Goal: Task Accomplishment & Management: Complete application form

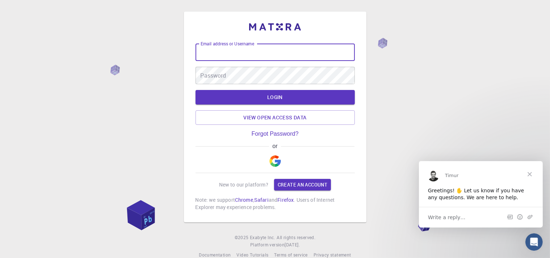
click at [259, 53] on input "Email address or Username" at bounding box center [275, 51] width 159 height 17
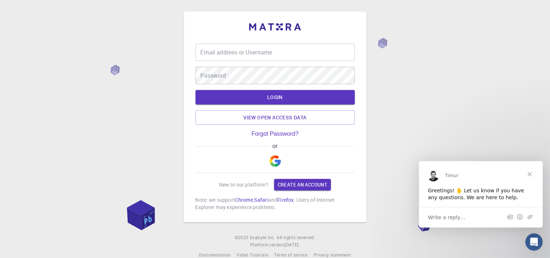
click at [531, 170] on span "Close" at bounding box center [530, 173] width 26 height 26
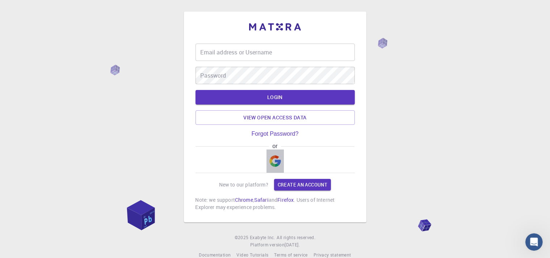
click at [274, 158] on img "button" at bounding box center [276, 161] width 12 height 12
click at [280, 152] on button "button" at bounding box center [275, 160] width 17 height 23
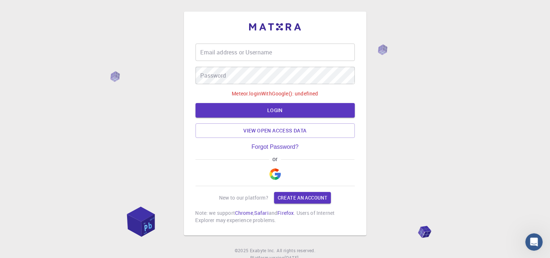
click at [276, 173] on img "button" at bounding box center [276, 174] width 12 height 12
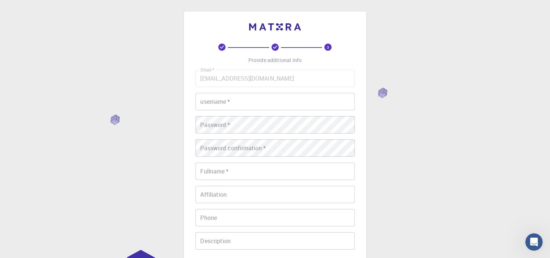
click at [234, 107] on input "username   *" at bounding box center [275, 101] width 159 height 17
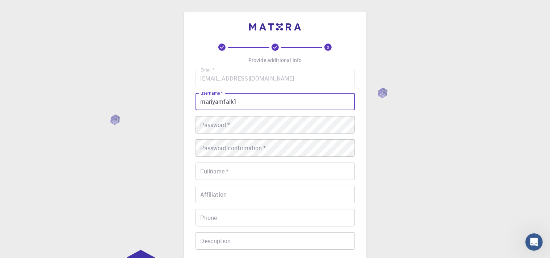
type input "mariyamfalk1"
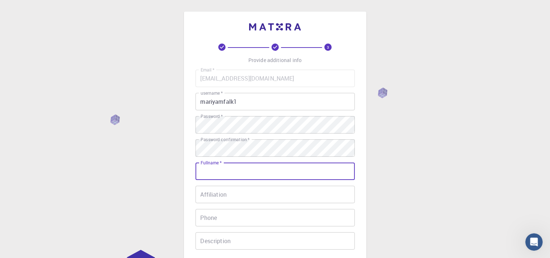
click at [237, 170] on input "Fullname   *" at bounding box center [275, 170] width 159 height 17
type input "[PERSON_NAME]"
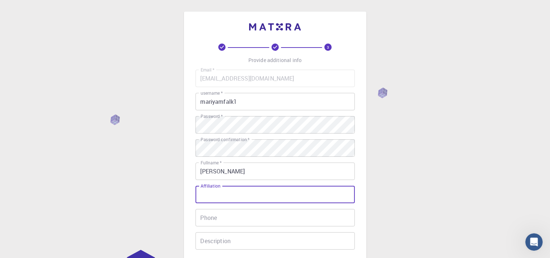
click at [236, 195] on input "Affiliation" at bounding box center [275, 193] width 159 height 17
type input "UE"
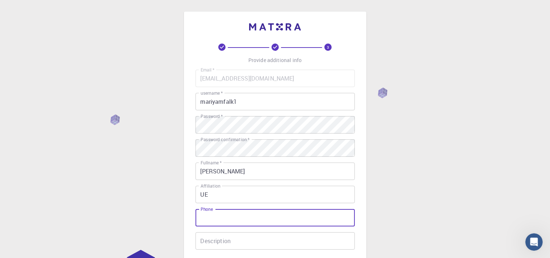
click at [246, 213] on input "Phone" at bounding box center [275, 217] width 159 height 17
type input "923413926802"
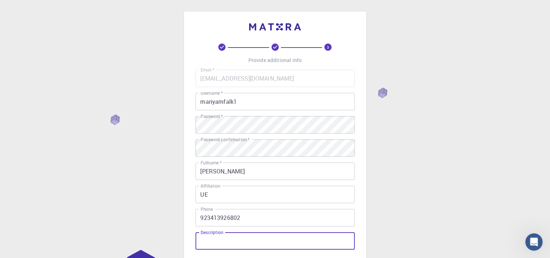
click at [285, 242] on input "Description" at bounding box center [275, 240] width 159 height 17
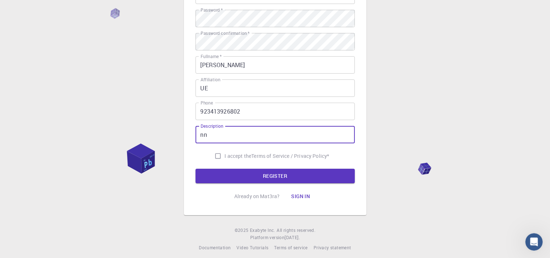
scroll to position [107, 0]
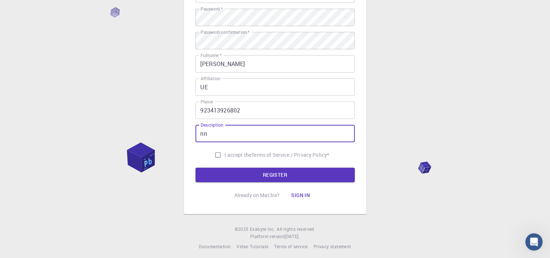
type input "nn"
click at [237, 156] on span "I accept the" at bounding box center [238, 154] width 27 height 7
click at [225, 156] on input "I accept the Terms of Service / Privacy Policy *" at bounding box center [218, 155] width 14 height 14
checkbox input "true"
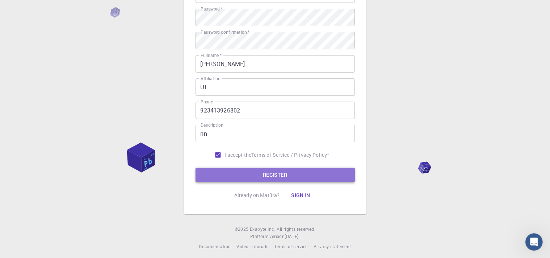
click at [259, 168] on button "REGISTER" at bounding box center [275, 174] width 159 height 14
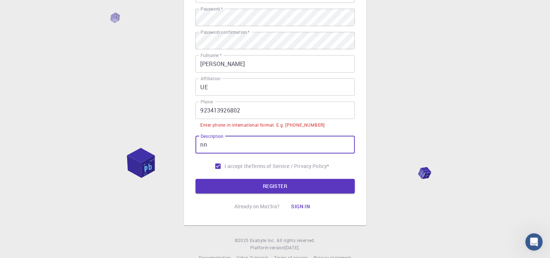
drag, startPoint x: 249, startPoint y: 141, endPoint x: 195, endPoint y: 145, distance: 54.1
click at [196, 145] on input "nn" at bounding box center [275, 144] width 159 height 17
click at [201, 112] on input "923413926802" at bounding box center [275, 109] width 159 height 17
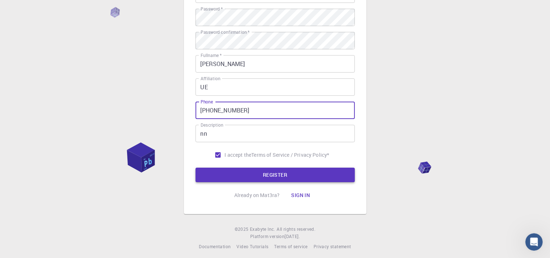
type input "[PHONE_NUMBER]"
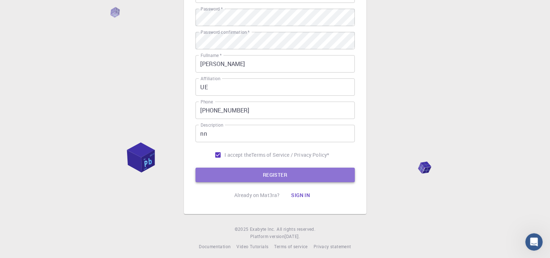
click at [254, 170] on button "REGISTER" at bounding box center [275, 174] width 159 height 14
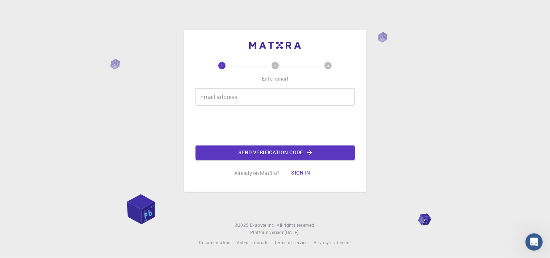
scroll to position [0, 0]
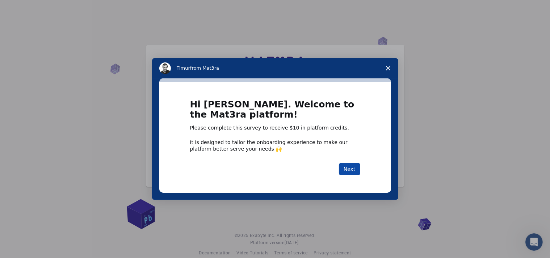
click at [348, 170] on button "Next" at bounding box center [349, 169] width 21 height 12
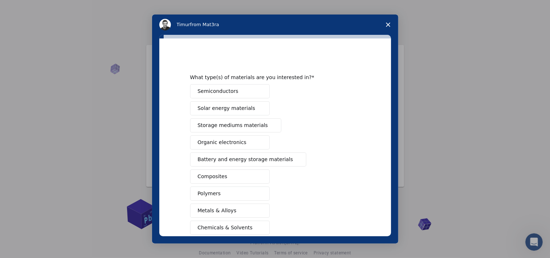
click at [230, 89] on span "Semiconductors" at bounding box center [218, 91] width 41 height 8
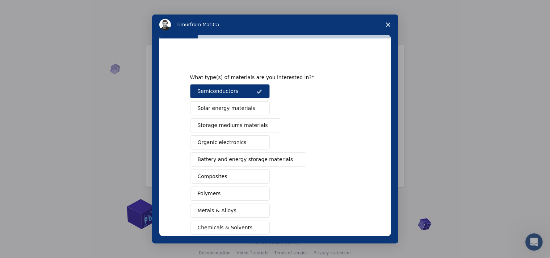
click at [231, 108] on span "Solar energy materials" at bounding box center [227, 108] width 58 height 8
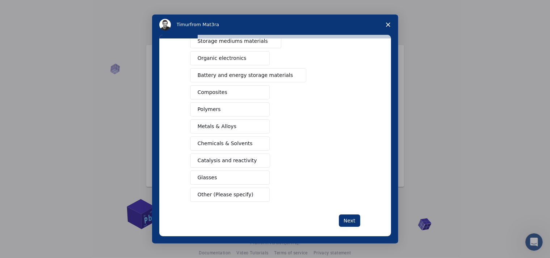
scroll to position [83, 0]
drag, startPoint x: 388, startPoint y: 91, endPoint x: 393, endPoint y: 128, distance: 37.3
click at [393, 128] on div "What type(s) of materials are you interested in? Semiconductors Solar energy ma…" at bounding box center [275, 139] width 246 height 208
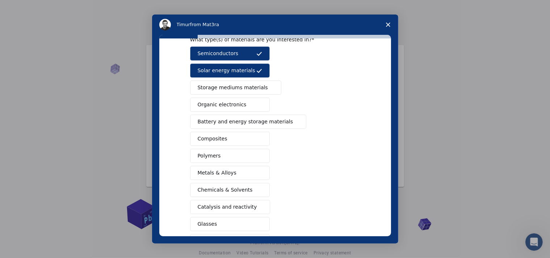
scroll to position [40, 0]
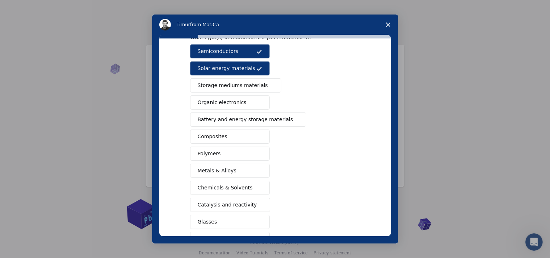
click at [235, 118] on span "Battery and energy storage materials" at bounding box center [246, 120] width 96 height 8
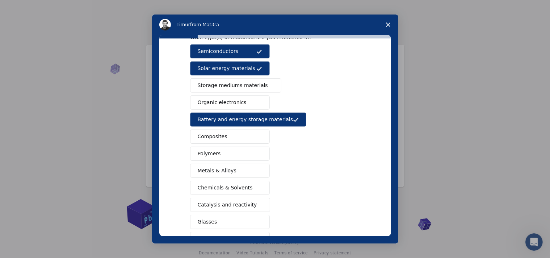
click at [235, 103] on span "Organic electronics" at bounding box center [222, 103] width 49 height 8
click at [233, 154] on button "Polymers" at bounding box center [230, 153] width 80 height 14
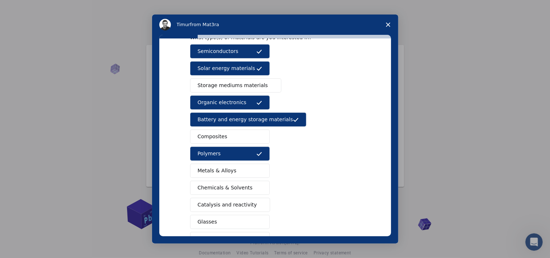
click at [233, 168] on button "Metals & Alloys" at bounding box center [230, 170] width 80 height 14
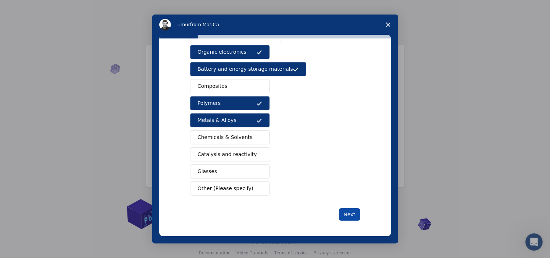
click at [341, 213] on button "Next" at bounding box center [349, 214] width 21 height 12
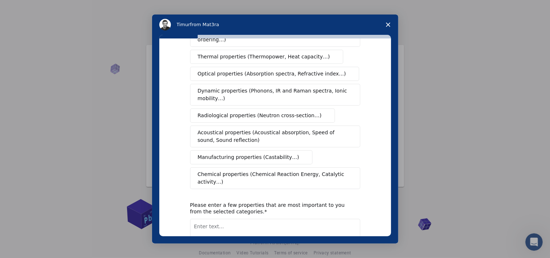
scroll to position [0, 0]
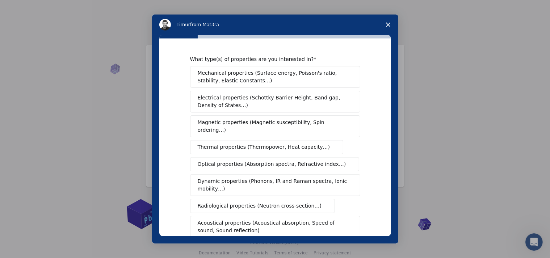
click at [285, 79] on span "Mechanical properties (Surface energy, Poisson's ratio, Stability, Elastic Cons…" at bounding box center [273, 76] width 151 height 15
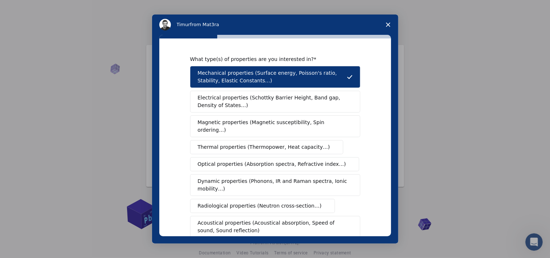
click at [277, 100] on span "Electrical properties (Schottky Barrier Height, Band gap, Density of States…)" at bounding box center [273, 101] width 151 height 15
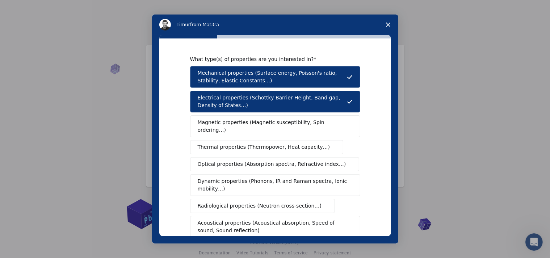
click at [275, 140] on button "Thermal properties (Thermopower, Heat capacity…)" at bounding box center [267, 147] width 154 height 14
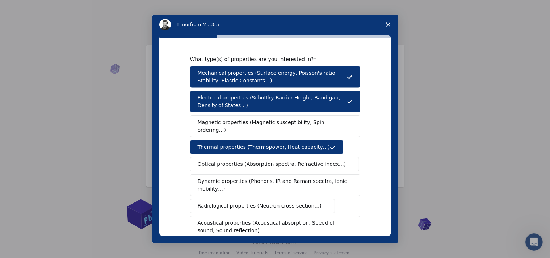
click at [275, 160] on button "Optical properties (Absorption spectra, Refractive index…)" at bounding box center [275, 164] width 170 height 14
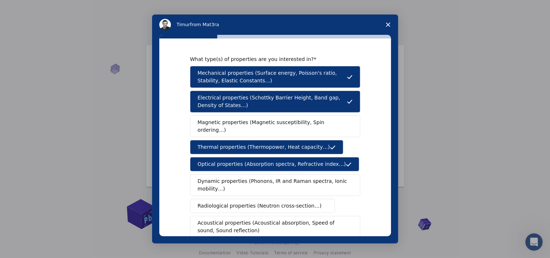
click at [272, 118] on span "Magnetic properties (Magnetic susceptibility, Spin ordering…)" at bounding box center [273, 125] width 150 height 15
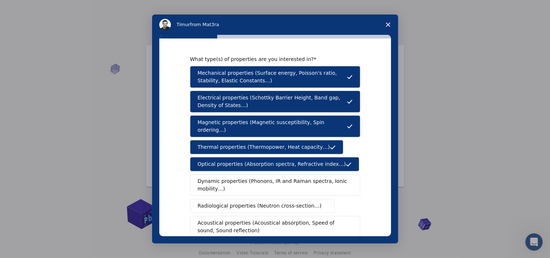
click at [262, 177] on span "Dynamic properties (Phonons, IR and Raman spectra, Ionic mobility…)" at bounding box center [273, 184] width 150 height 15
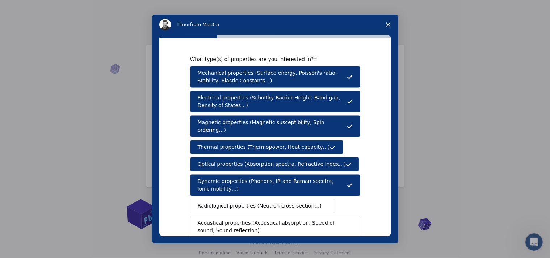
click at [275, 202] on span "Radiological properties (Neutron cross-section…)" at bounding box center [260, 206] width 124 height 8
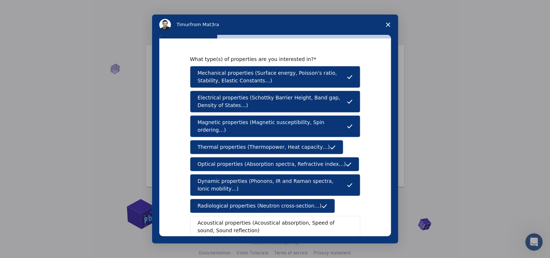
click at [285, 219] on span "Acoustical properties (Acoustical absorption, Speed of sound, Sound reflection)" at bounding box center [273, 226] width 151 height 15
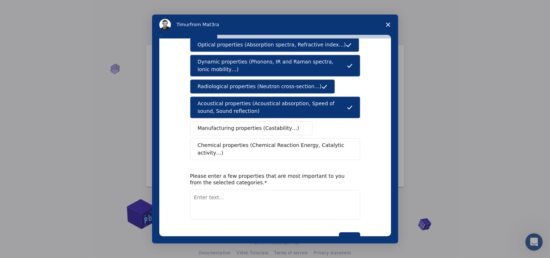
scroll to position [128, 0]
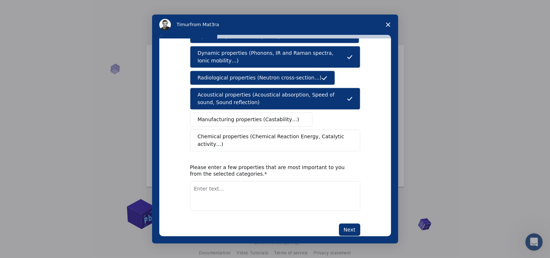
click at [270, 133] on span "Chemical properties (Chemical Reaction Energy, Catalytic activity…)" at bounding box center [273, 140] width 150 height 15
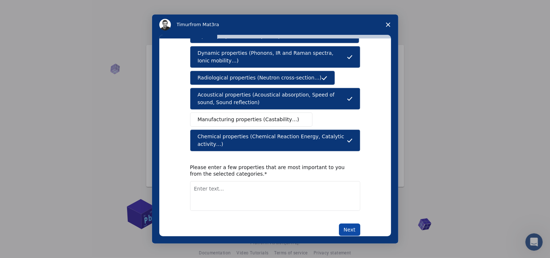
click at [352, 223] on button "Next" at bounding box center [349, 229] width 21 height 12
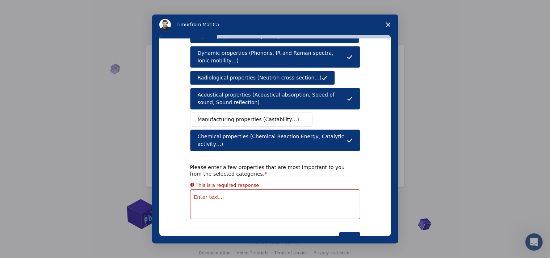
click at [234, 189] on textarea "Enter text..." at bounding box center [275, 204] width 170 height 30
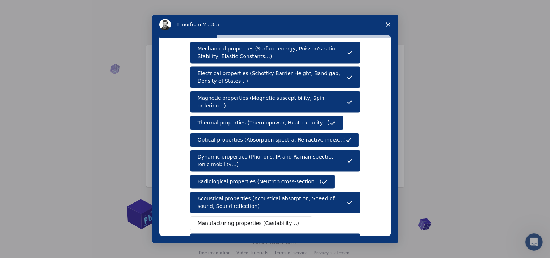
scroll to position [23, 0]
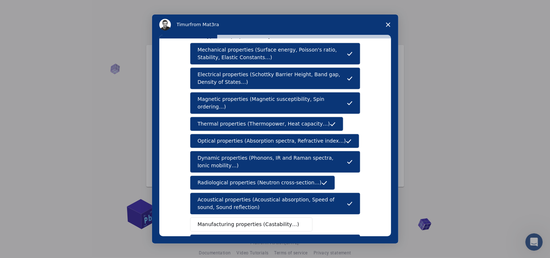
click at [198, 97] on span "Magnetic properties (Magnetic susceptibility, Spin ordering…)" at bounding box center [272, 102] width 149 height 15
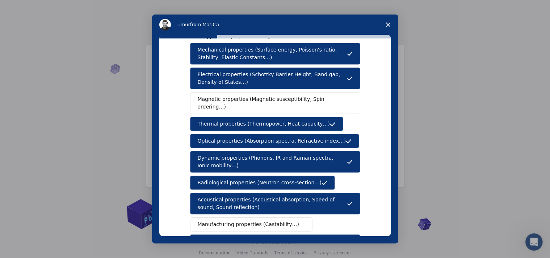
click at [198, 97] on span "Magnetic properties (Magnetic susceptibility, Spin ordering…)" at bounding box center [273, 102] width 150 height 15
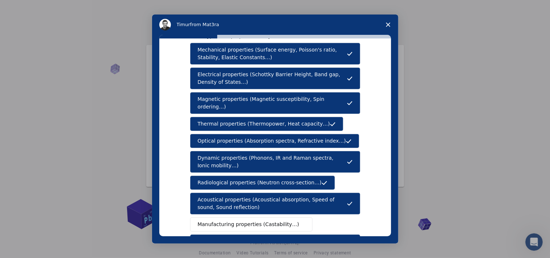
drag, startPoint x: 195, startPoint y: 97, endPoint x: 234, endPoint y: 95, distance: 39.2
click at [234, 95] on button "Magnetic properties (Magnetic susceptibility, Spin ordering…)" at bounding box center [275, 103] width 170 height 22
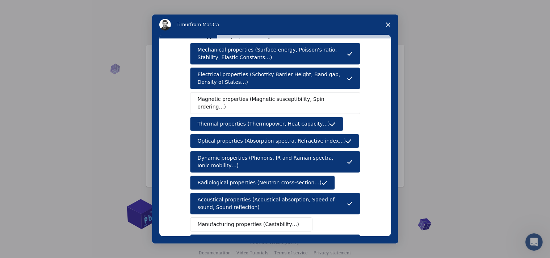
click at [259, 96] on span "Magnetic properties (Magnetic susceptibility, Spin ordering…)" at bounding box center [273, 102] width 150 height 15
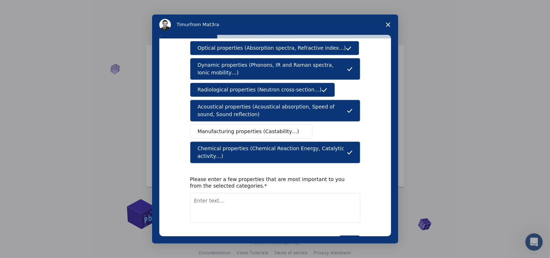
scroll to position [120, 0]
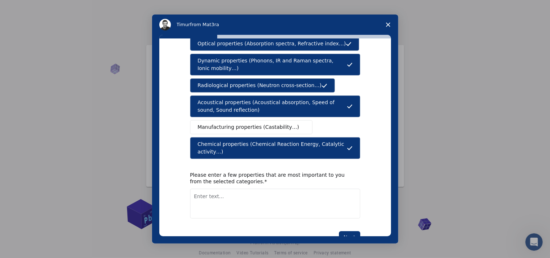
click at [254, 188] on textarea "Enter text..." at bounding box center [275, 203] width 170 height 30
type textarea "Mechanical, optoelectronic, Radiological, Chemical"
click at [344, 231] on button "Next" at bounding box center [349, 237] width 21 height 12
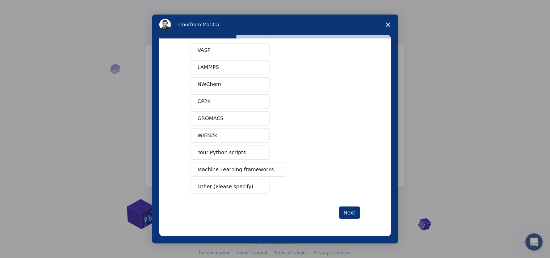
scroll to position [0, 0]
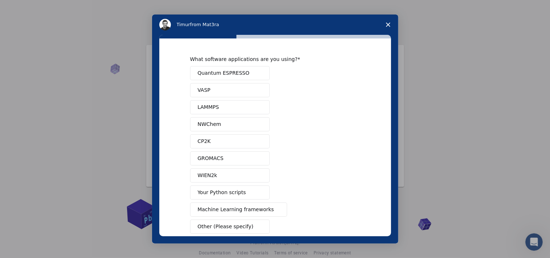
click at [244, 75] on button "Quantum ESPRESSO" at bounding box center [230, 73] width 80 height 14
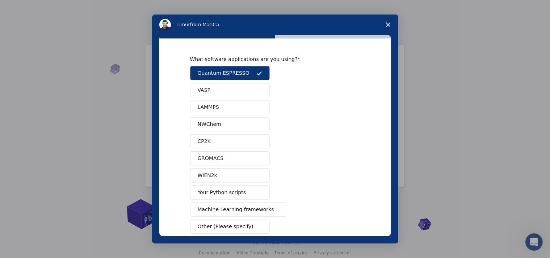
click at [234, 88] on button "VASP" at bounding box center [230, 90] width 80 height 14
click at [235, 176] on button "WIEN2k" at bounding box center [230, 175] width 80 height 14
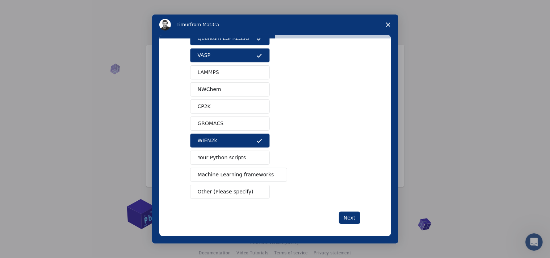
scroll to position [38, 0]
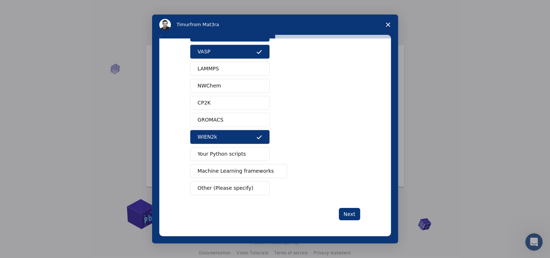
click at [238, 152] on button "Your Python scripts" at bounding box center [230, 154] width 80 height 14
click at [238, 168] on span "Machine Learning frameworks" at bounding box center [236, 171] width 76 height 8
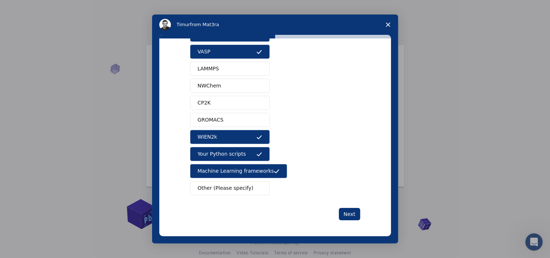
click at [241, 184] on span "Other (Please specify)" at bounding box center [226, 188] width 56 height 8
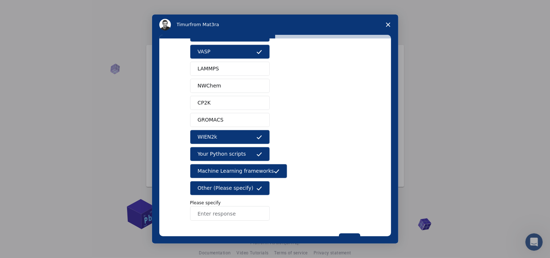
click at [231, 212] on input "Enter response" at bounding box center [230, 213] width 80 height 14
type input "SCAPS, DFT, COMSOL"
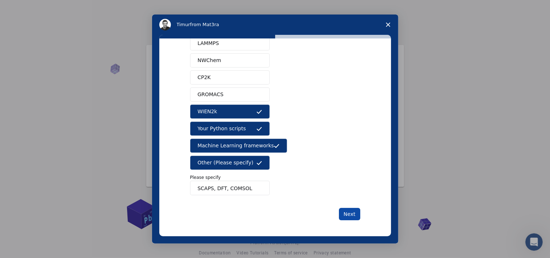
click at [344, 212] on button "Next" at bounding box center [349, 214] width 21 height 12
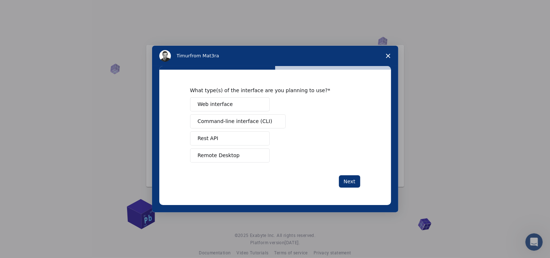
click at [242, 104] on button "Web interface" at bounding box center [230, 104] width 80 height 14
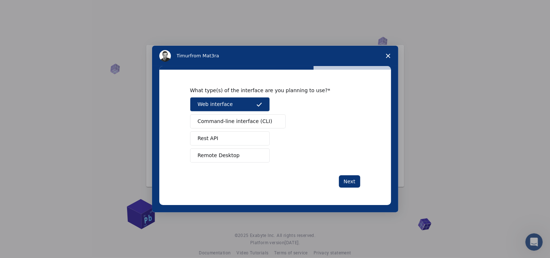
click at [233, 140] on button "Rest API" at bounding box center [230, 138] width 80 height 14
click at [238, 151] on button "Remote Desktop" at bounding box center [230, 155] width 80 height 14
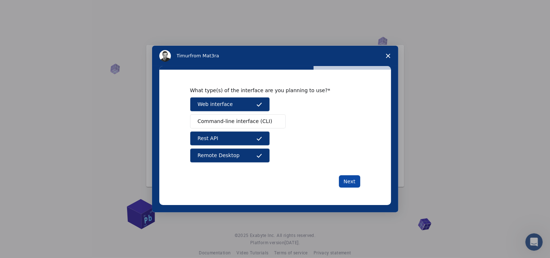
click at [355, 183] on button "Next" at bounding box center [349, 181] width 21 height 12
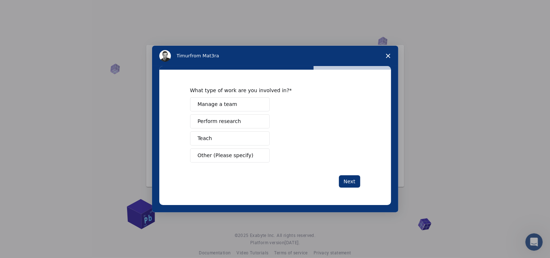
drag, startPoint x: 238, startPoint y: 101, endPoint x: 235, endPoint y: 117, distance: 16.1
click at [235, 117] on div "Manage a team Perform research Teach Other (Please specify)" at bounding box center [275, 129] width 170 height 65
click at [235, 117] on button "Perform research" at bounding box center [230, 121] width 80 height 14
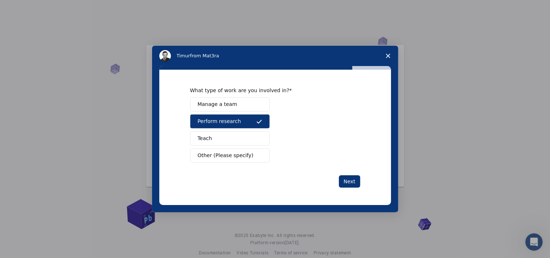
click at [228, 137] on button "Teach" at bounding box center [230, 138] width 80 height 14
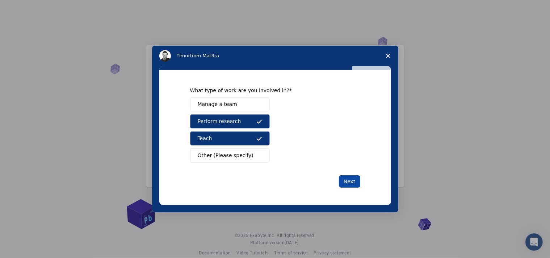
click at [347, 179] on button "Next" at bounding box center [349, 181] width 21 height 12
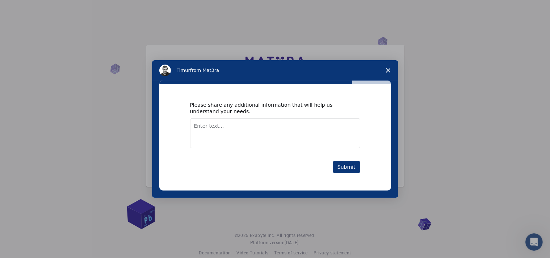
click at [281, 121] on textarea "Enter text..." at bounding box center [275, 133] width 170 height 30
type textarea "no need"
click at [353, 172] on button "Submit" at bounding box center [347, 166] width 28 height 12
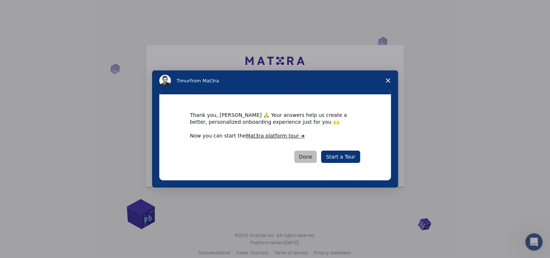
click at [315, 157] on button "Done" at bounding box center [305, 156] width 23 height 12
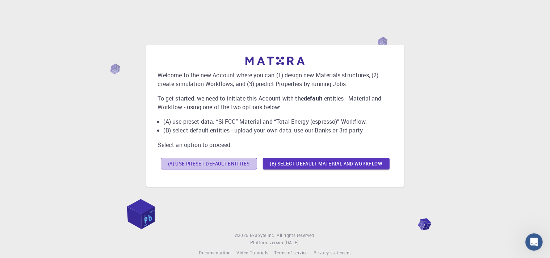
click at [238, 164] on button "(A) Use preset default entities" at bounding box center [209, 164] width 96 height 12
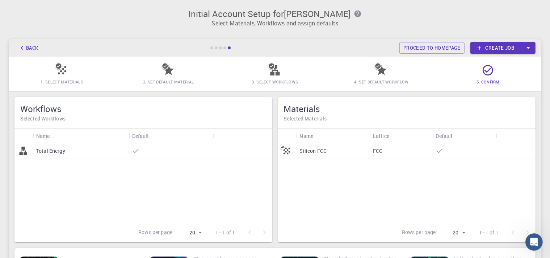
click at [348, 149] on div "Silicon FCC" at bounding box center [332, 151] width 73 height 16
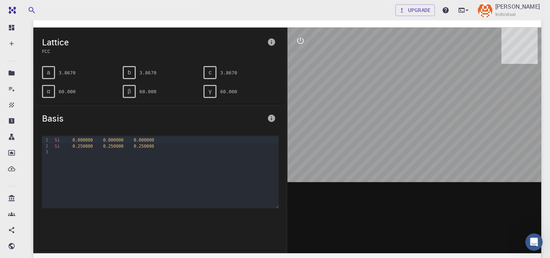
scroll to position [41, 0]
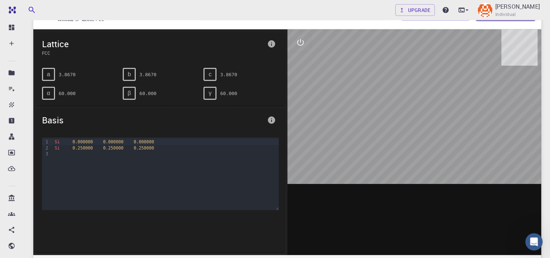
drag, startPoint x: 437, startPoint y: 169, endPoint x: 438, endPoint y: 135, distance: 33.3
click at [438, 135] on div at bounding box center [415, 141] width 254 height 225
click at [212, 75] on div "c" at bounding box center [210, 74] width 13 height 13
drag, startPoint x: 59, startPoint y: 74, endPoint x: 85, endPoint y: 73, distance: 25.7
click at [85, 73] on div "a 3.8670" at bounding box center [79, 74] width 75 height 13
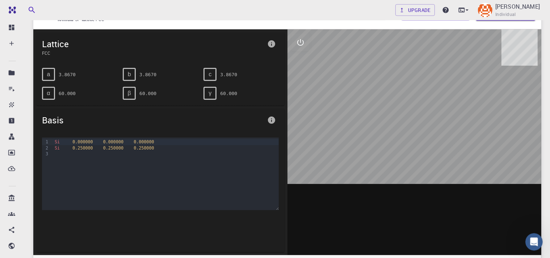
click at [47, 74] on span "a" at bounding box center [48, 74] width 3 height 7
drag, startPoint x: 82, startPoint y: 141, endPoint x: 86, endPoint y: 141, distance: 4.0
click at [85, 141] on div "Si 0 . 00 0 0 0 0 0 . 000000 0 . 000000" at bounding box center [166, 142] width 226 height 6
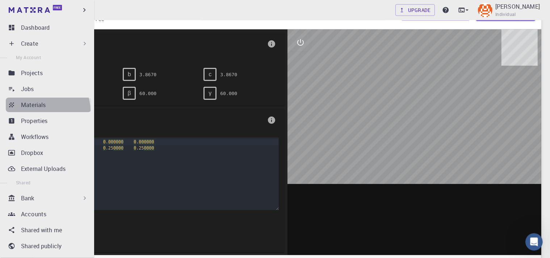
click at [47, 110] on link "Materials" at bounding box center [48, 104] width 85 height 14
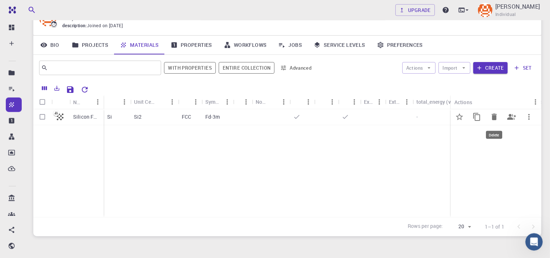
click at [495, 114] on icon "Delete" at bounding box center [494, 116] width 5 height 7
